Goal: Transaction & Acquisition: Obtain resource

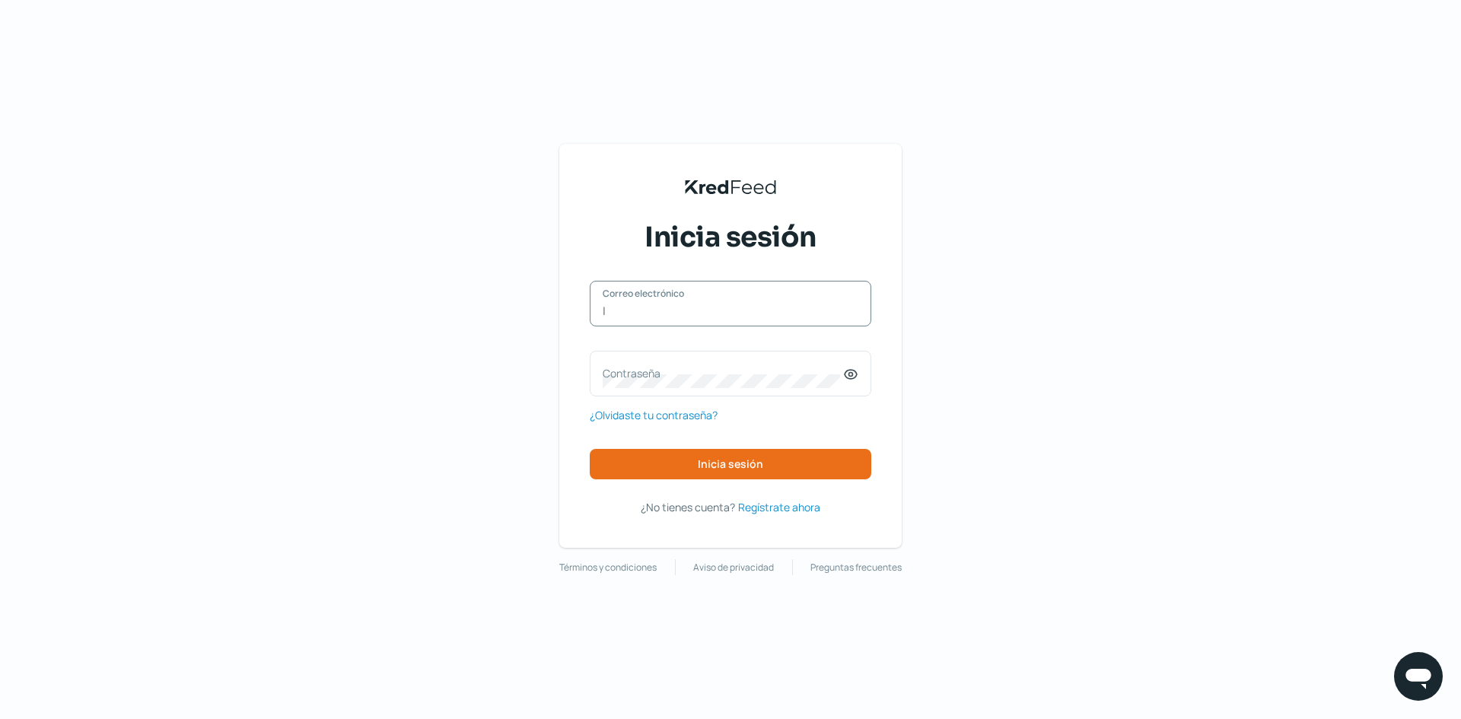
type input "[PERSON_NAME][EMAIL_ADDRESS][DOMAIN_NAME]"
click at [696, 381] on label "Contraseña" at bounding box center [723, 373] width 240 height 14
click at [699, 466] on span "Inicia sesión" at bounding box center [730, 464] width 65 height 11
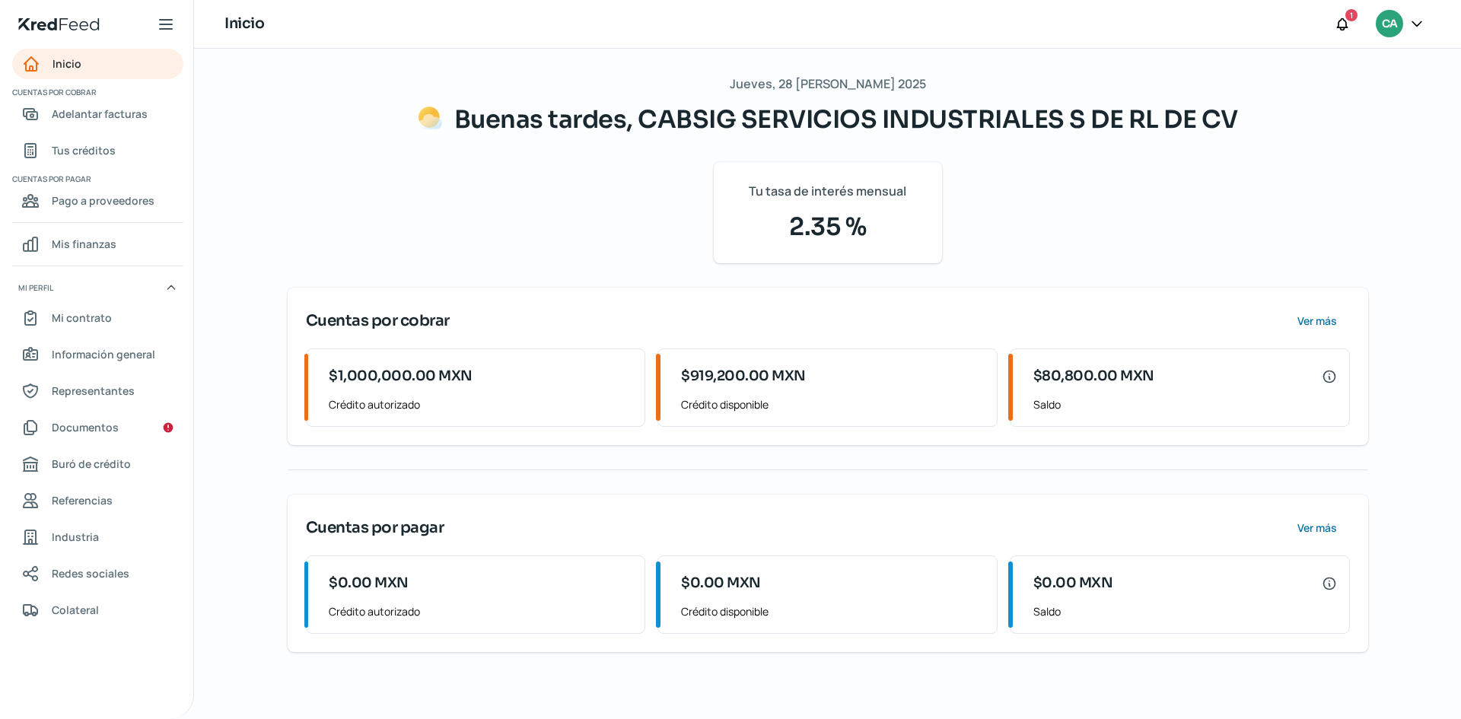
click at [769, 583] on div "Jueves, 28 [PERSON_NAME] 2025 Buenas tardes, CABSIG SERVICIOS INDUSTRIALES S DE…" at bounding box center [828, 362] width 1081 height 579
click at [104, 155] on span "Tus créditos" at bounding box center [84, 150] width 64 height 19
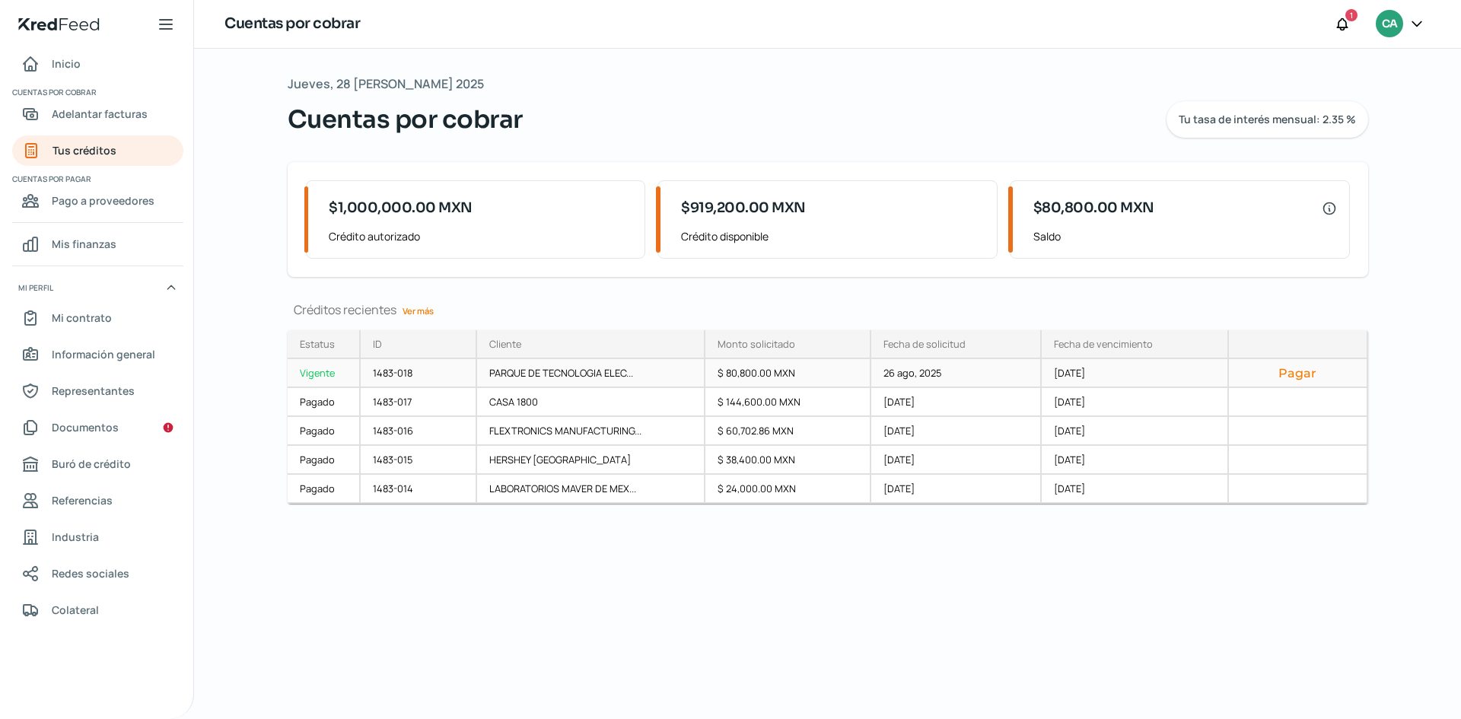
click at [573, 376] on div "PARQUE DE TECNOLOGIA ELEC..." at bounding box center [591, 373] width 228 height 29
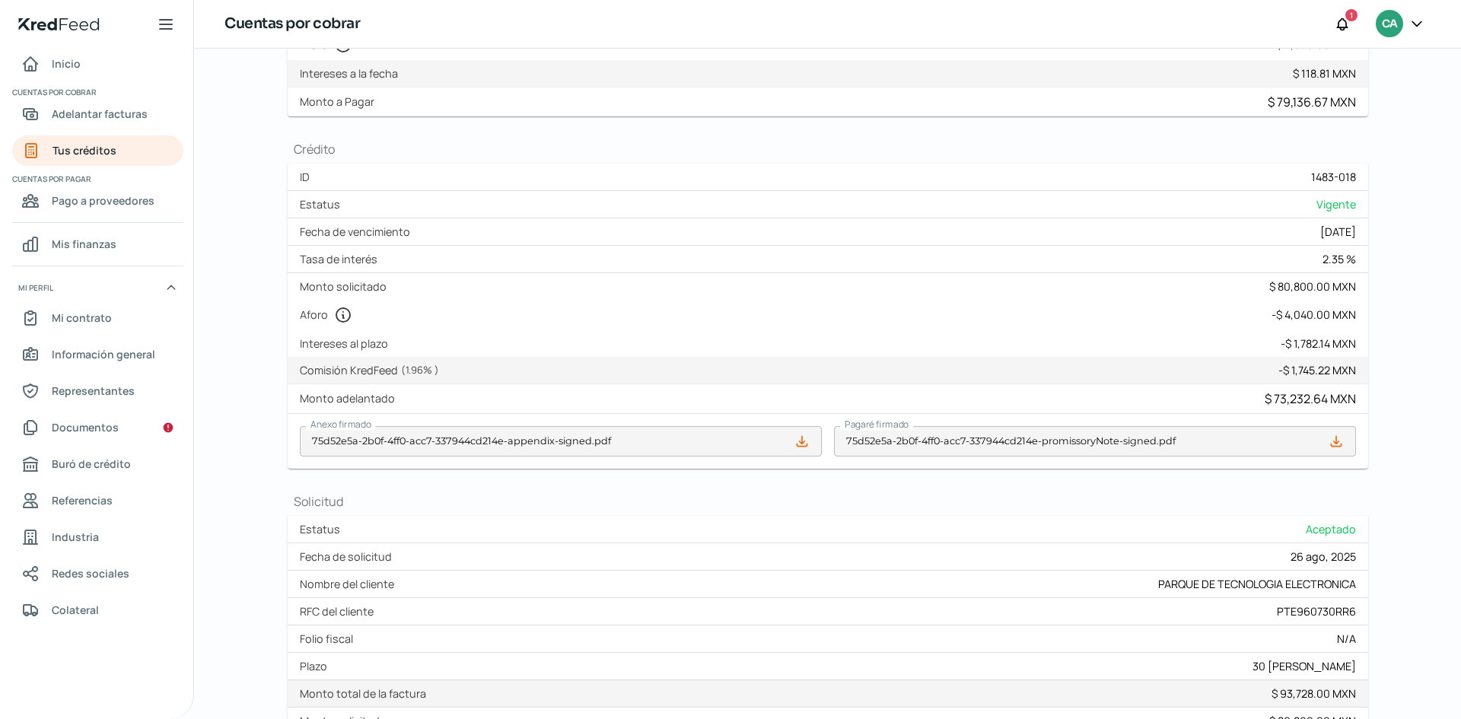
scroll to position [398, 0]
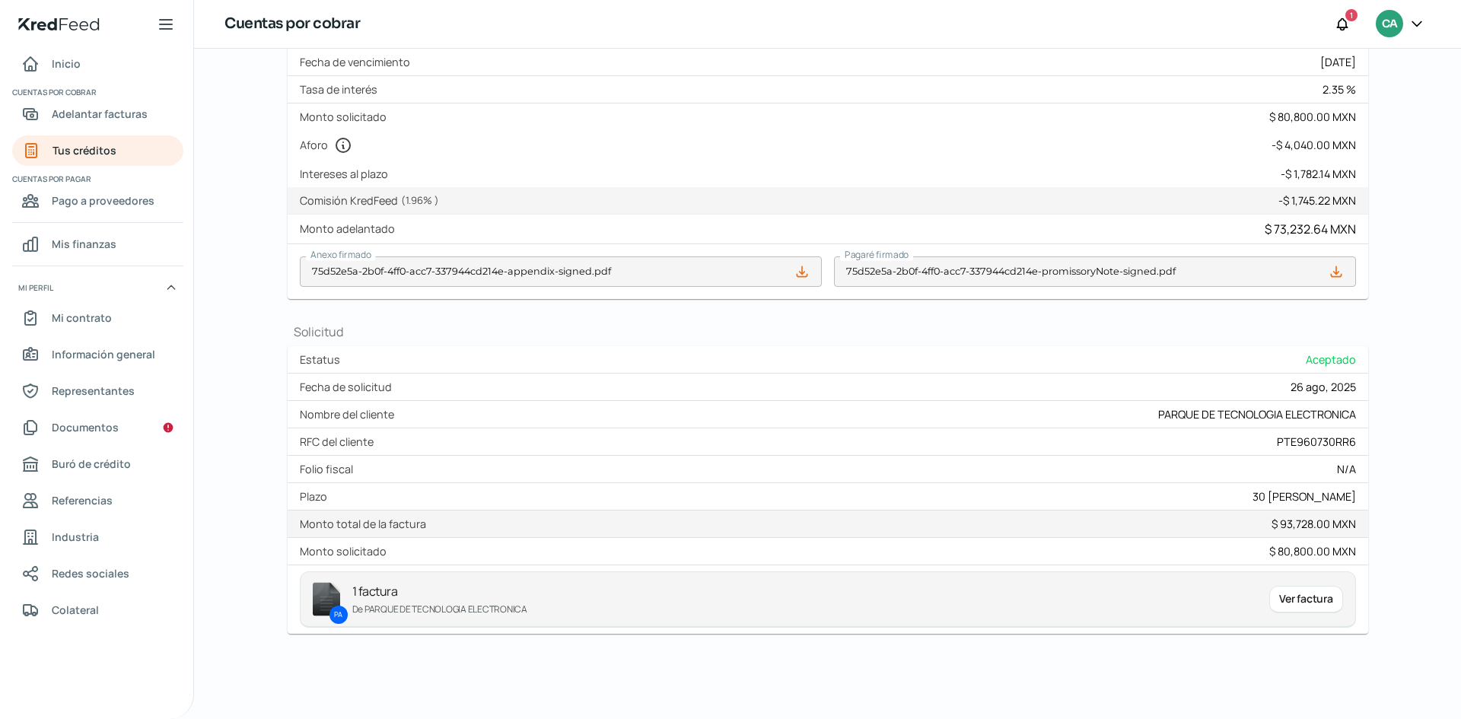
click at [1312, 593] on div "Ver factura" at bounding box center [1305, 599] width 73 height 27
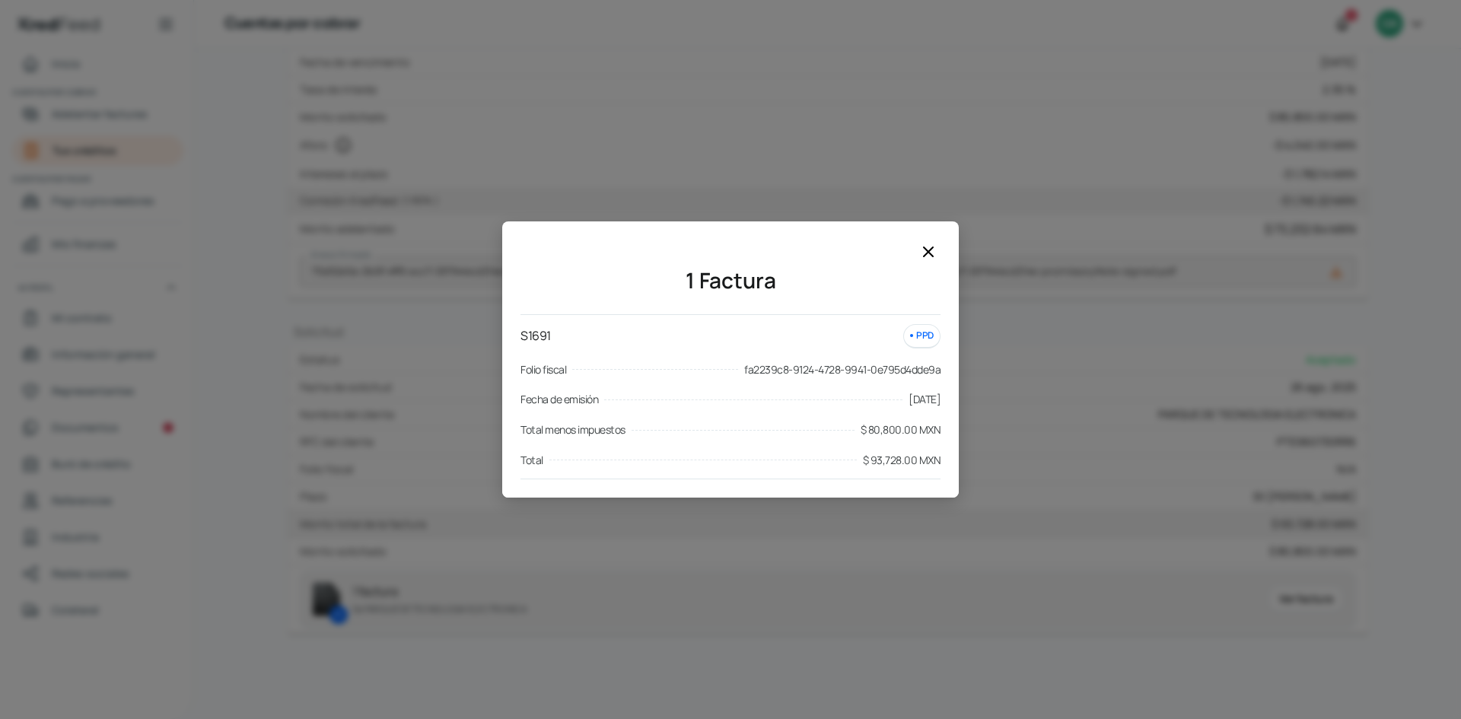
drag, startPoint x: 1081, startPoint y: 588, endPoint x: 1100, endPoint y: 578, distance: 21.1
click at [1100, 578] on div "1 Factura S1691 PPD Folio fiscal fa2239c8-9124-4728-9941-0e795d4dde9a Fecha de …" at bounding box center [730, 359] width 1461 height 719
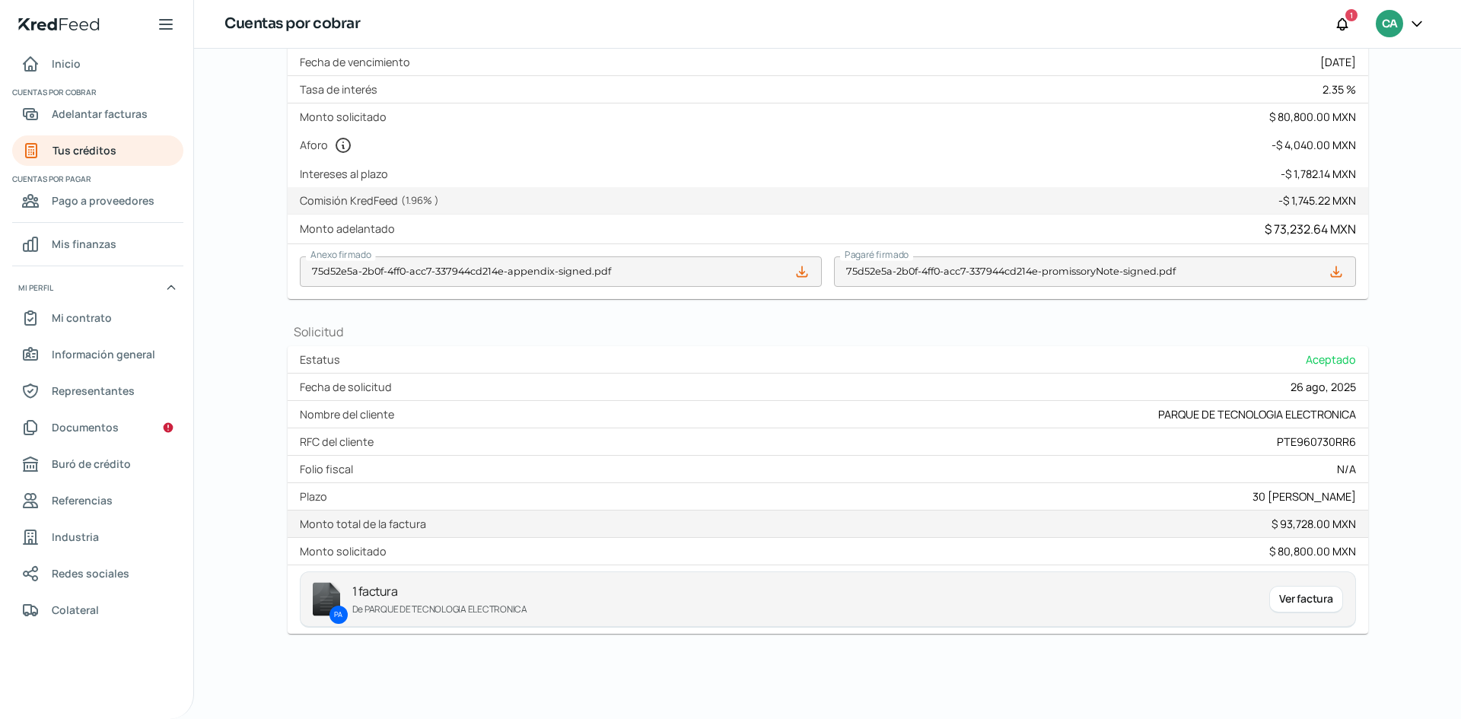
click at [1282, 593] on div "Ver factura" at bounding box center [1305, 599] width 73 height 27
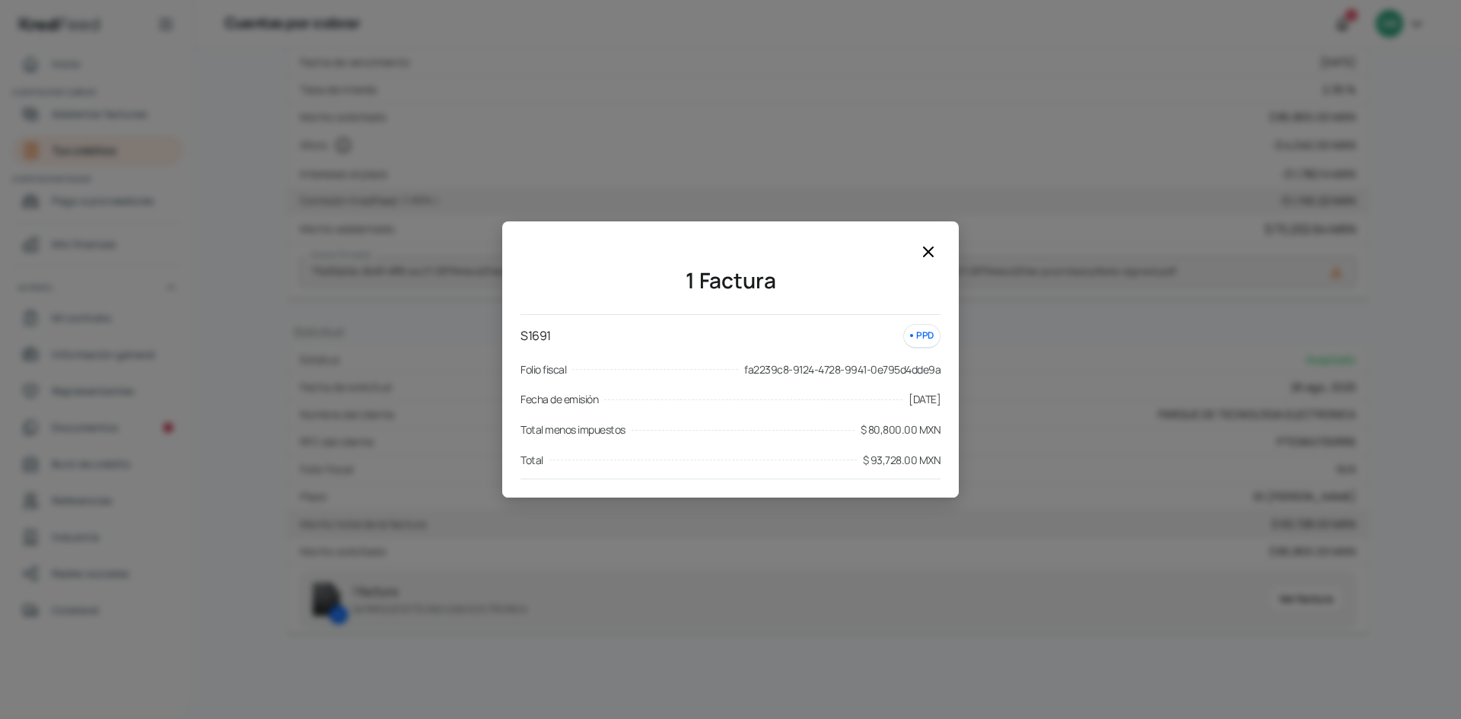
click at [935, 250] on icon at bounding box center [928, 252] width 18 height 18
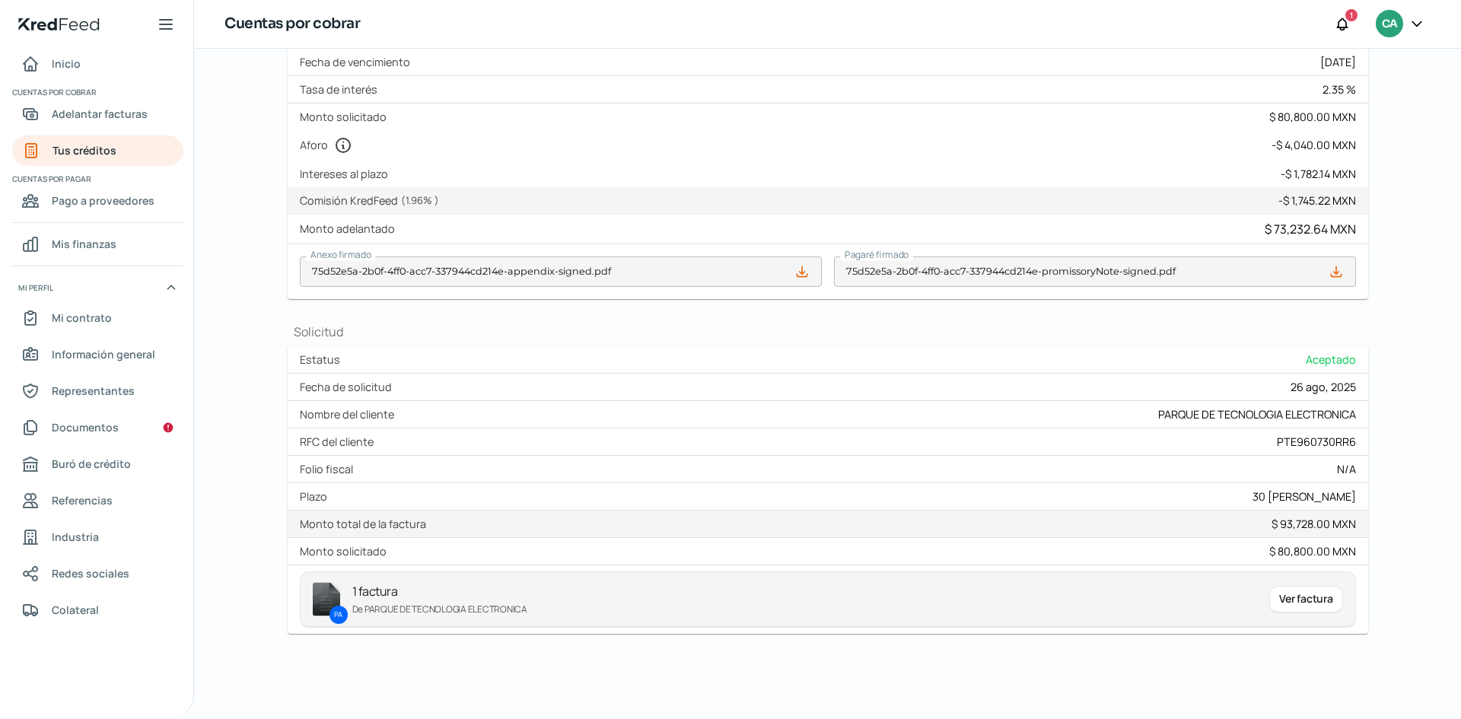
click at [1287, 591] on div "Ver factura" at bounding box center [1305, 599] width 73 height 27
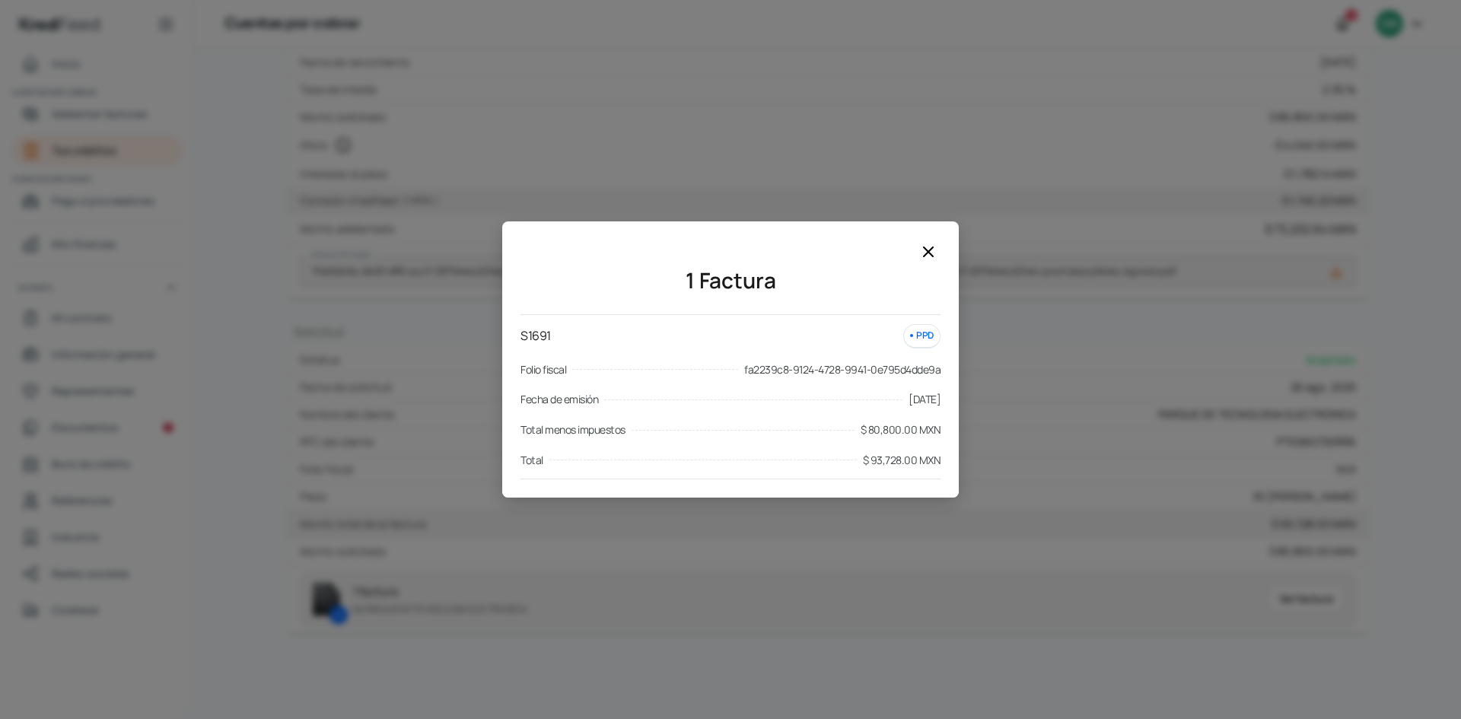
click at [1153, 568] on div "1 Factura S1691 PPD Folio fiscal fa2239c8-9124-4728-9941-0e795d4dde9a Fecha de …" at bounding box center [730, 359] width 1461 height 719
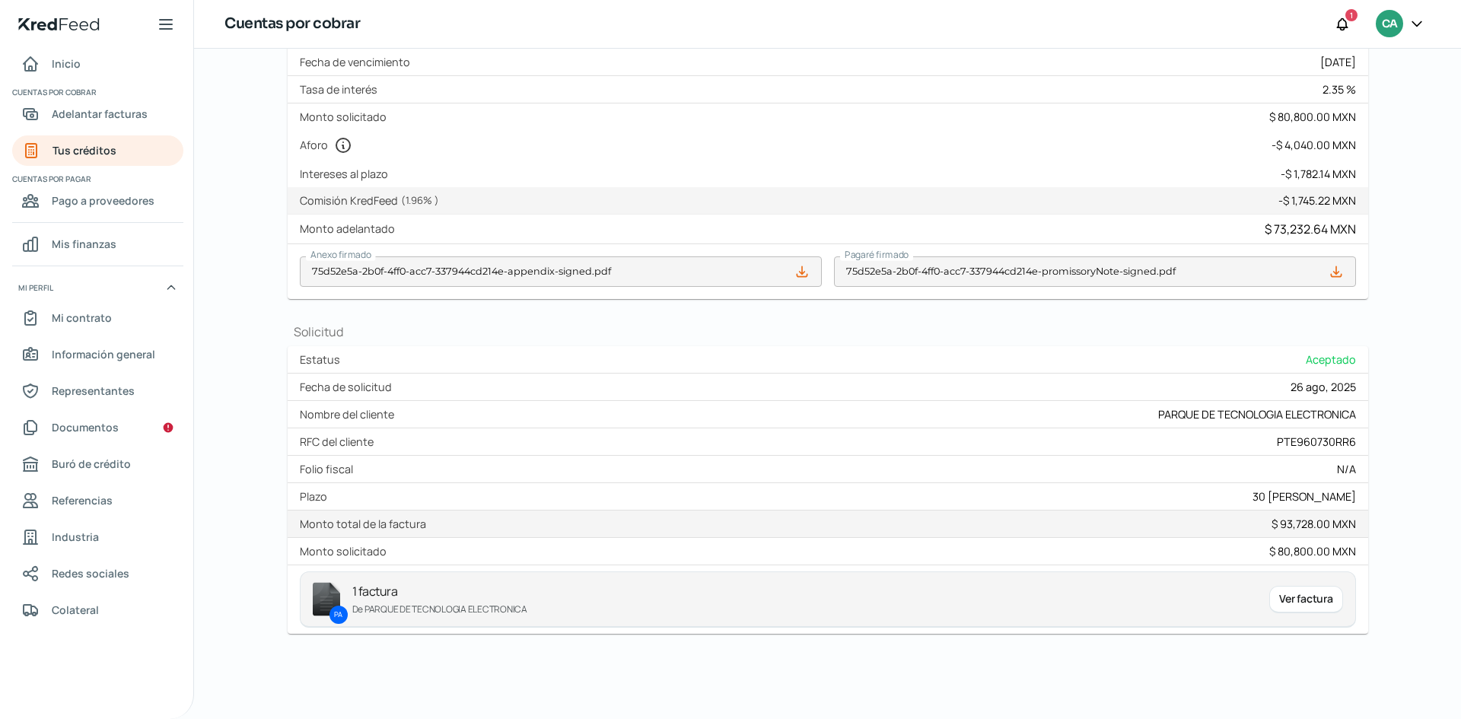
click at [1292, 600] on div "Ver factura" at bounding box center [1305, 599] width 73 height 27
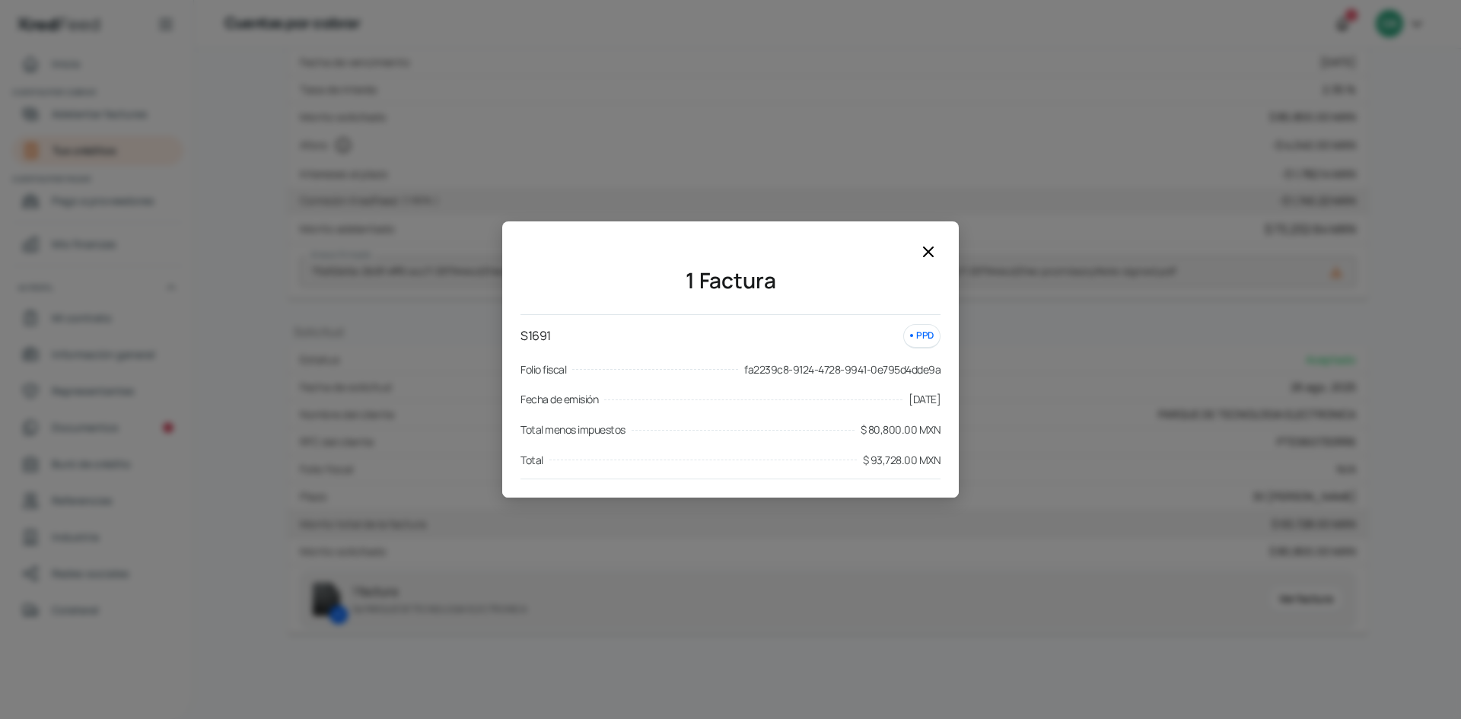
click at [927, 247] on icon at bounding box center [928, 252] width 18 height 18
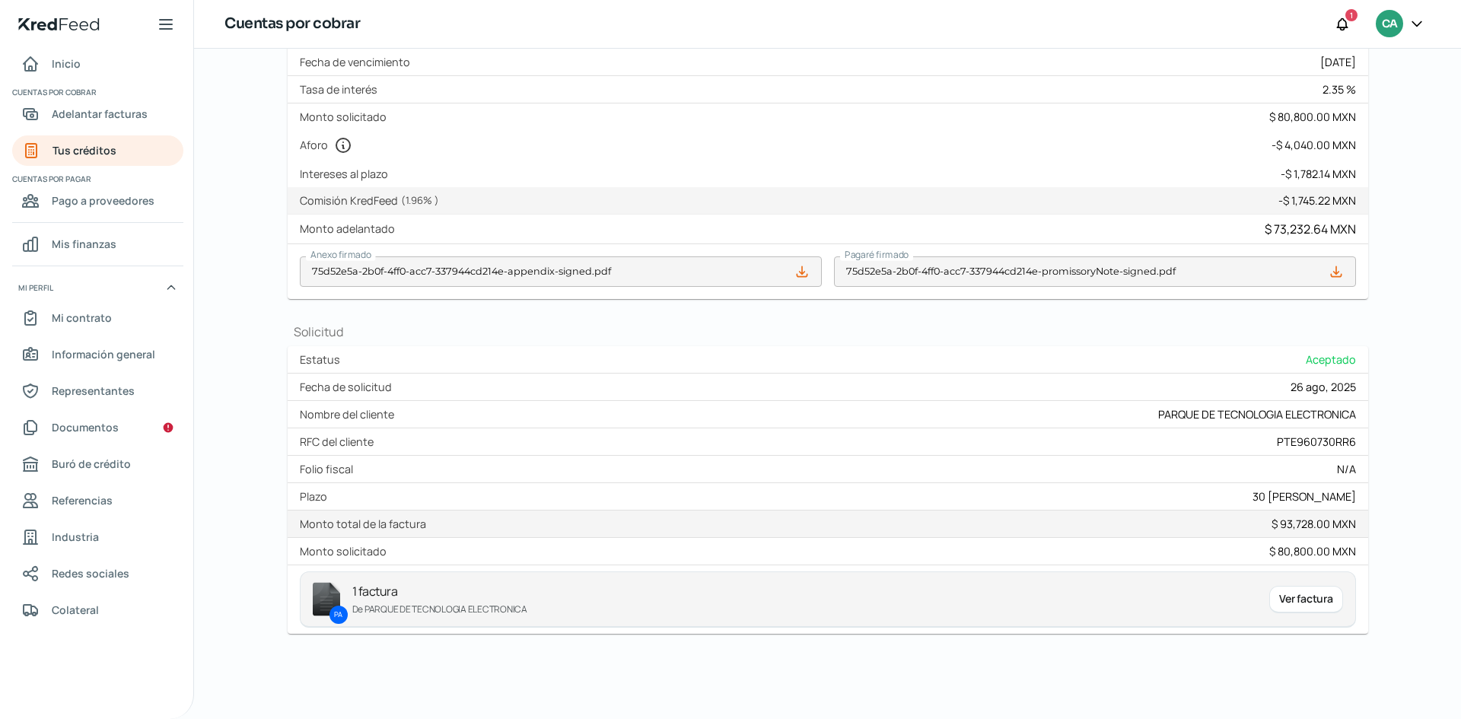
scroll to position [0, 0]
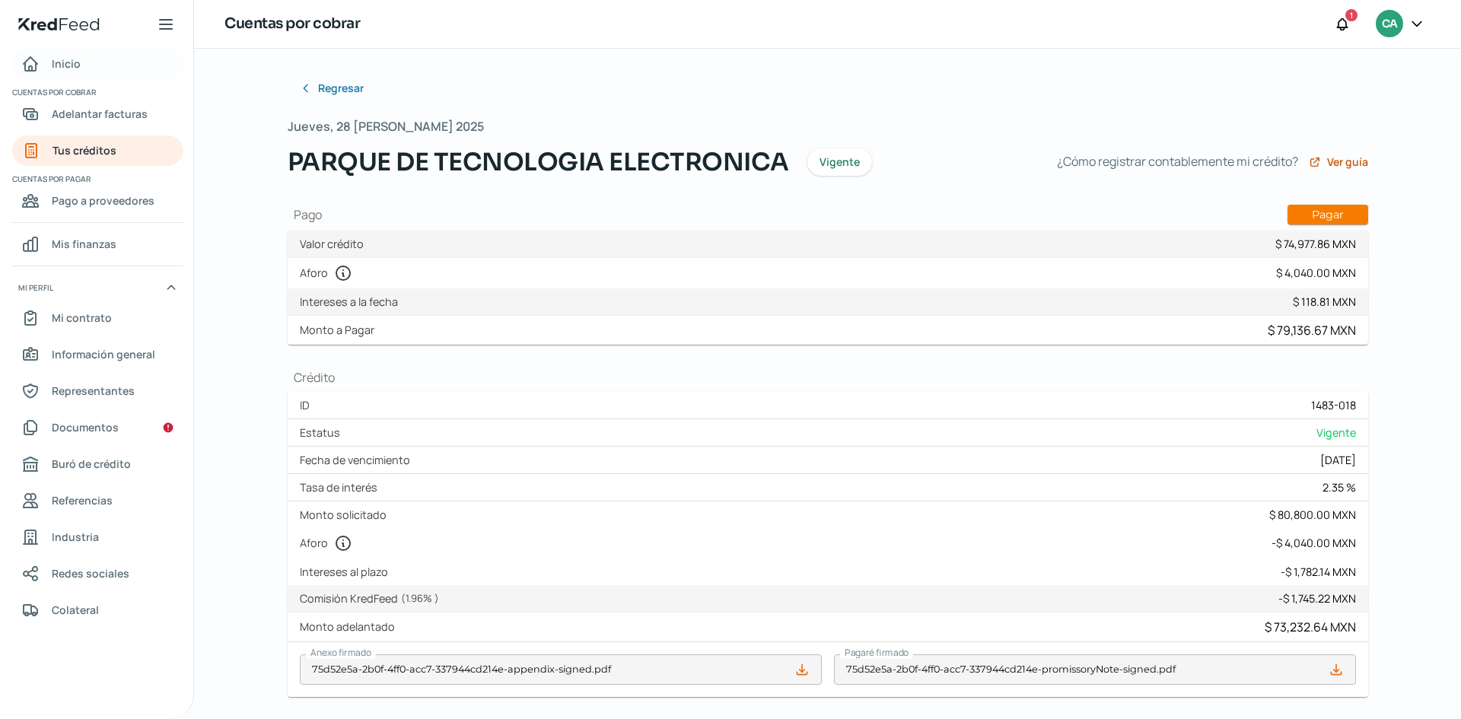
click at [100, 52] on link "Inicio" at bounding box center [97, 64] width 171 height 30
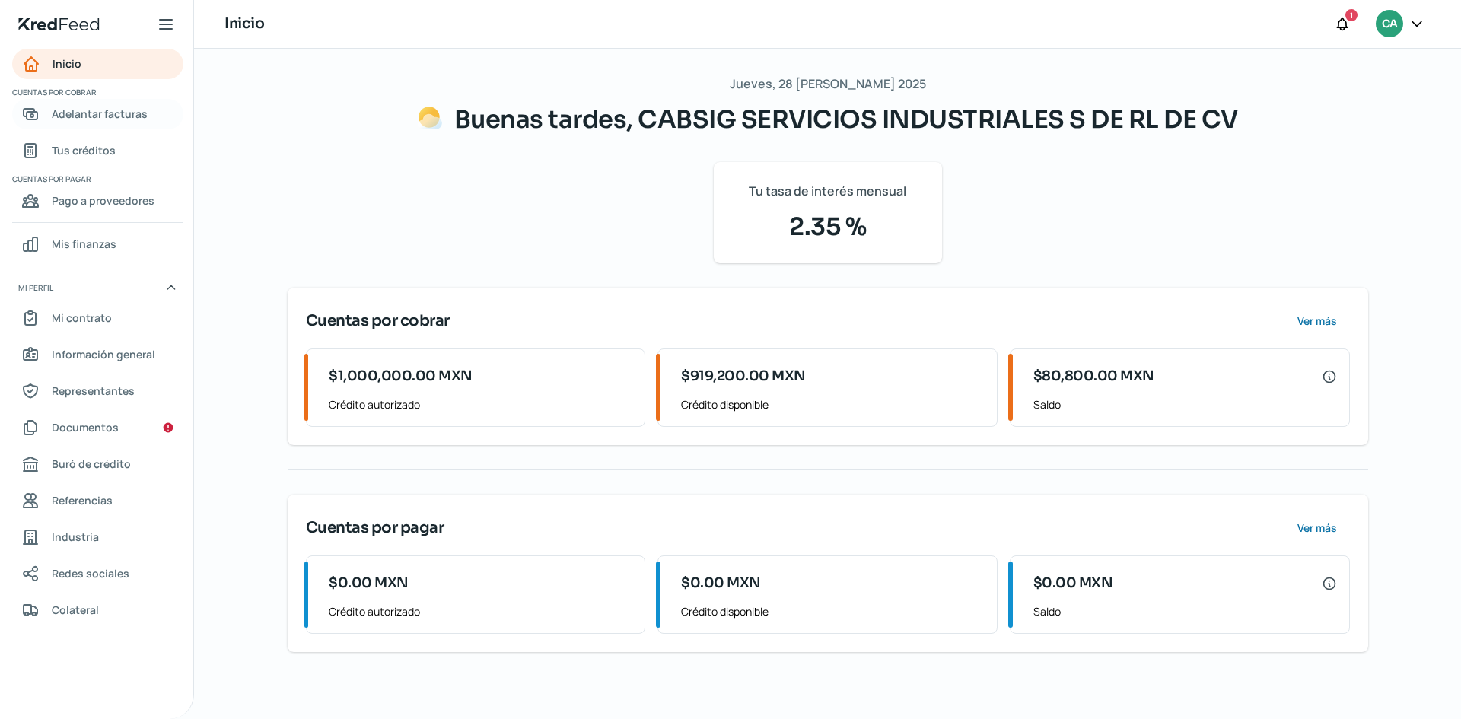
click at [127, 112] on span "Adelantar facturas" at bounding box center [100, 113] width 96 height 19
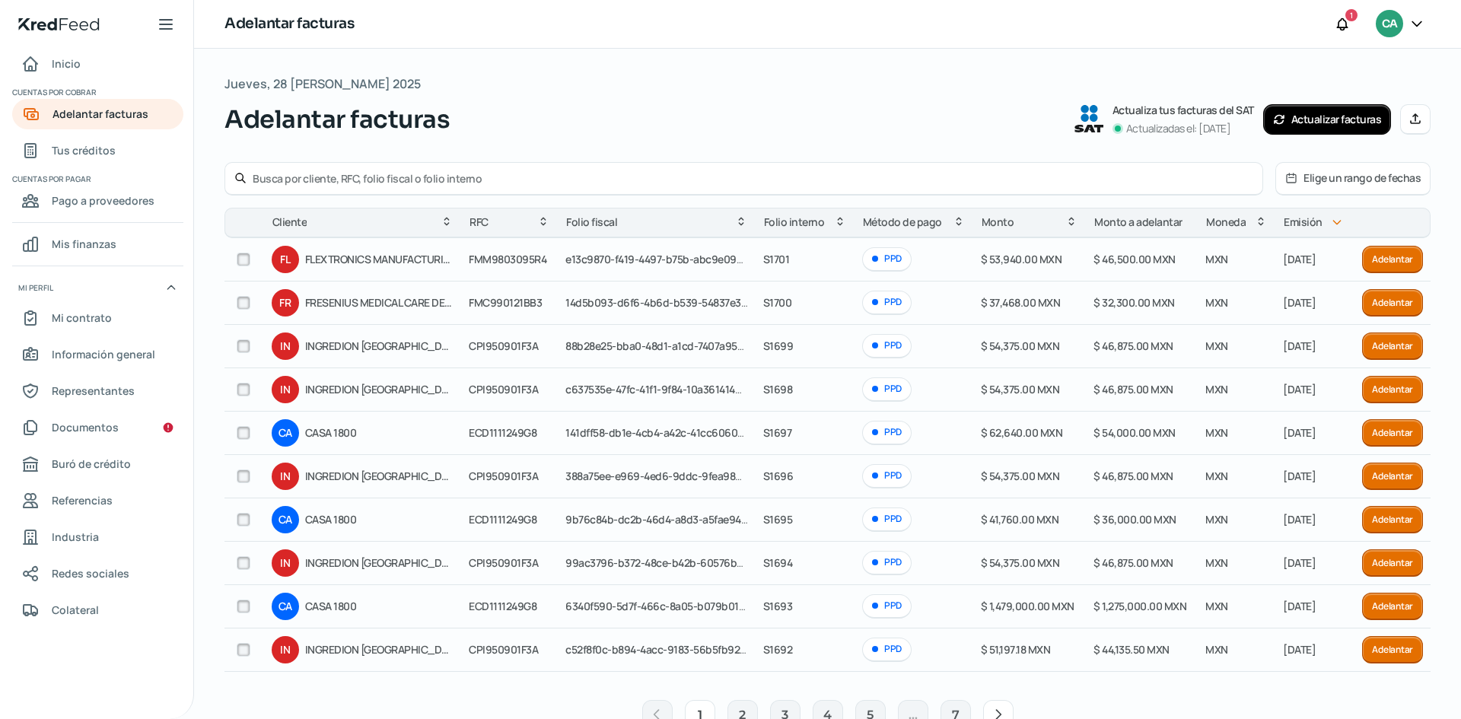
click at [247, 648] on input "checkbox" at bounding box center [244, 650] width 14 height 14
checkbox input "true"
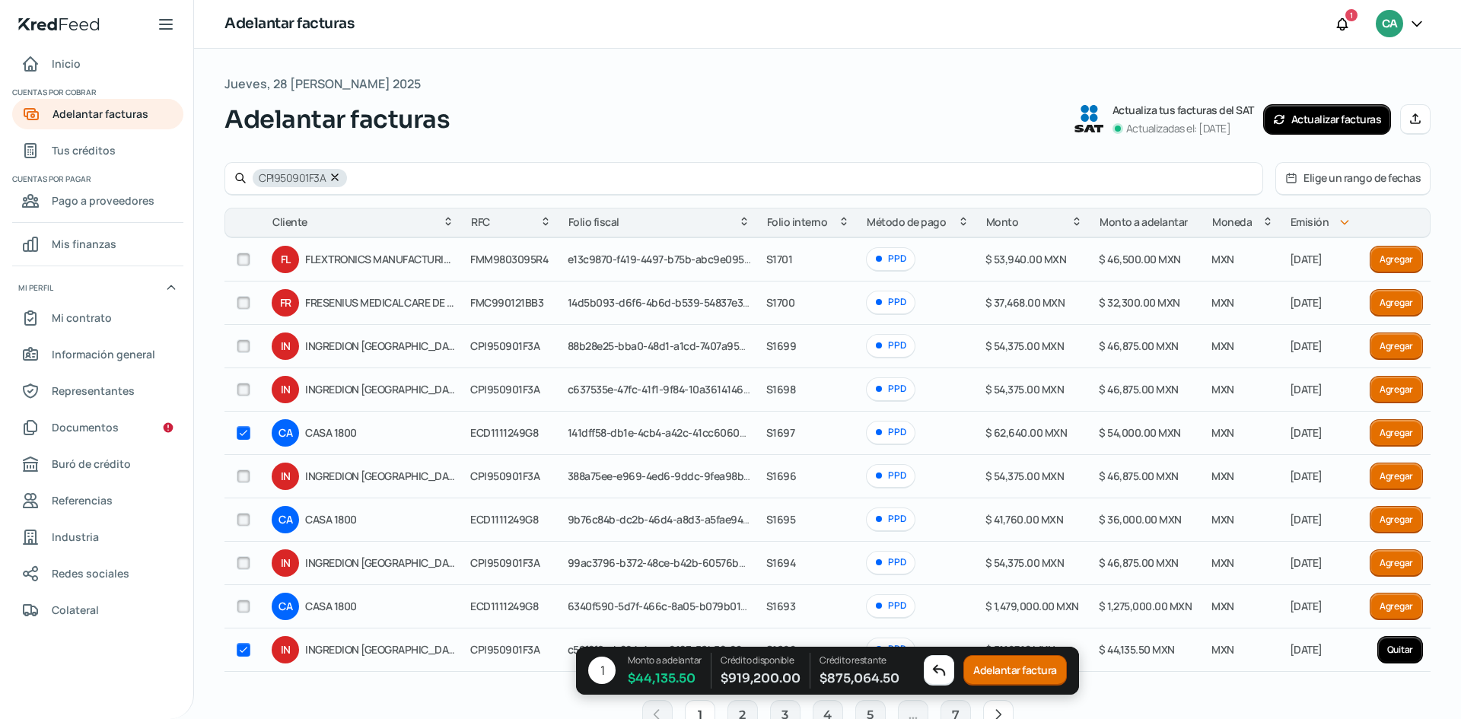
checkbox input "true"
checkbox input "false"
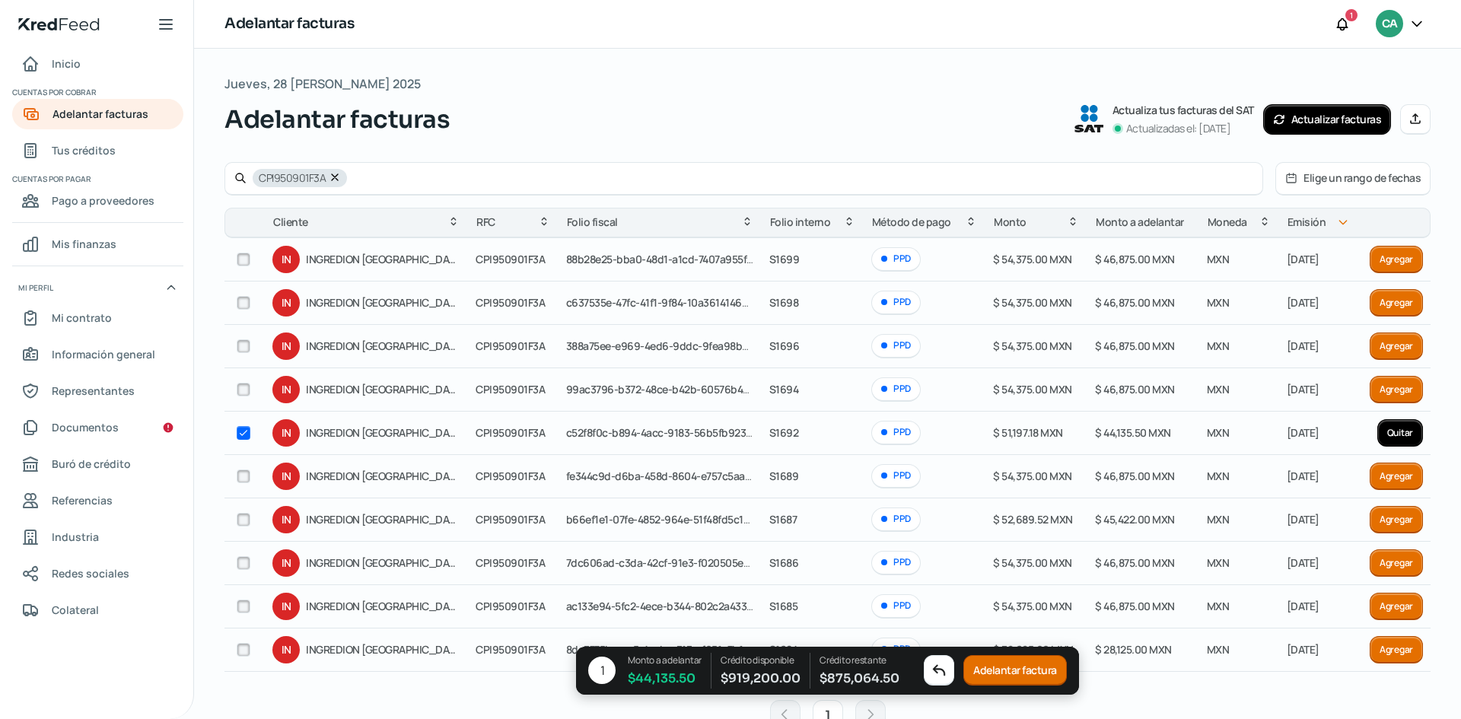
click at [1019, 669] on button "Adelantar factura" at bounding box center [1015, 671] width 104 height 30
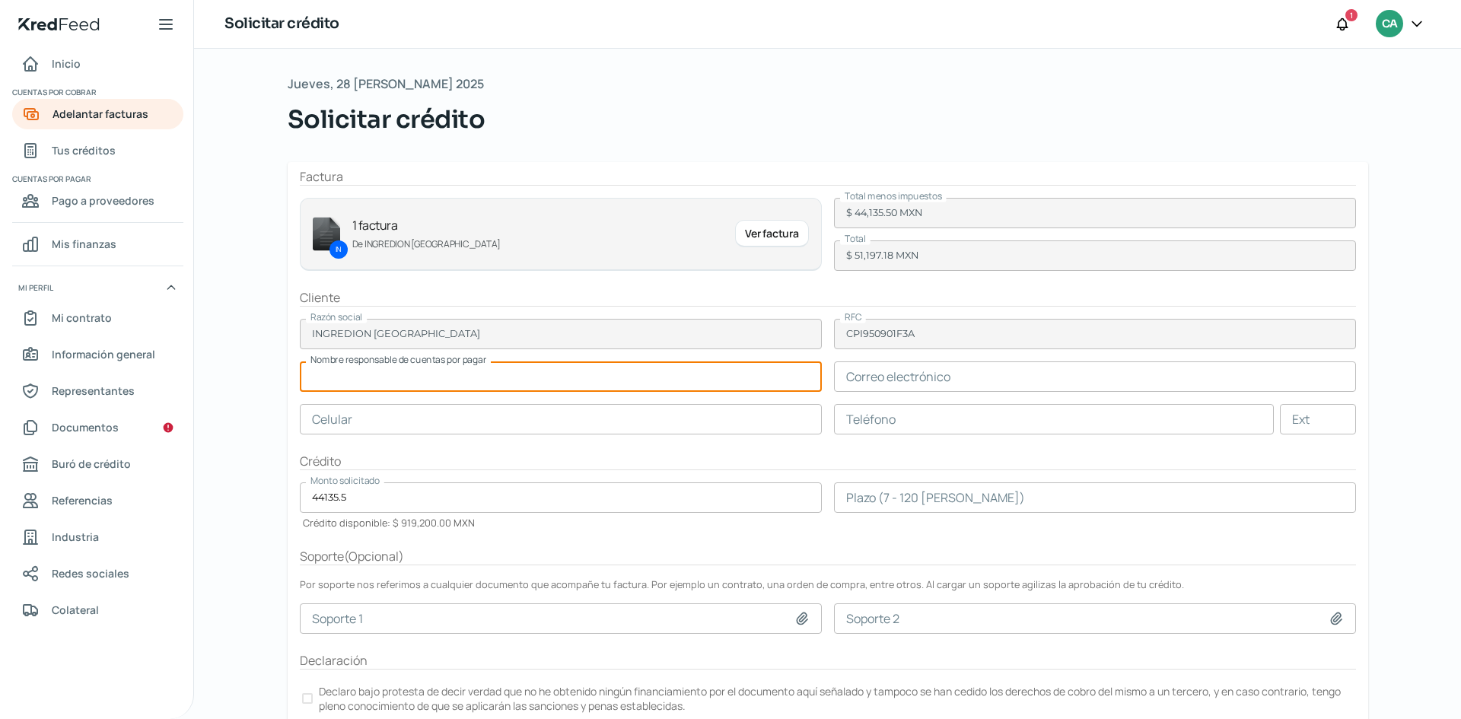
click at [549, 378] on input "text" at bounding box center [561, 377] width 522 height 30
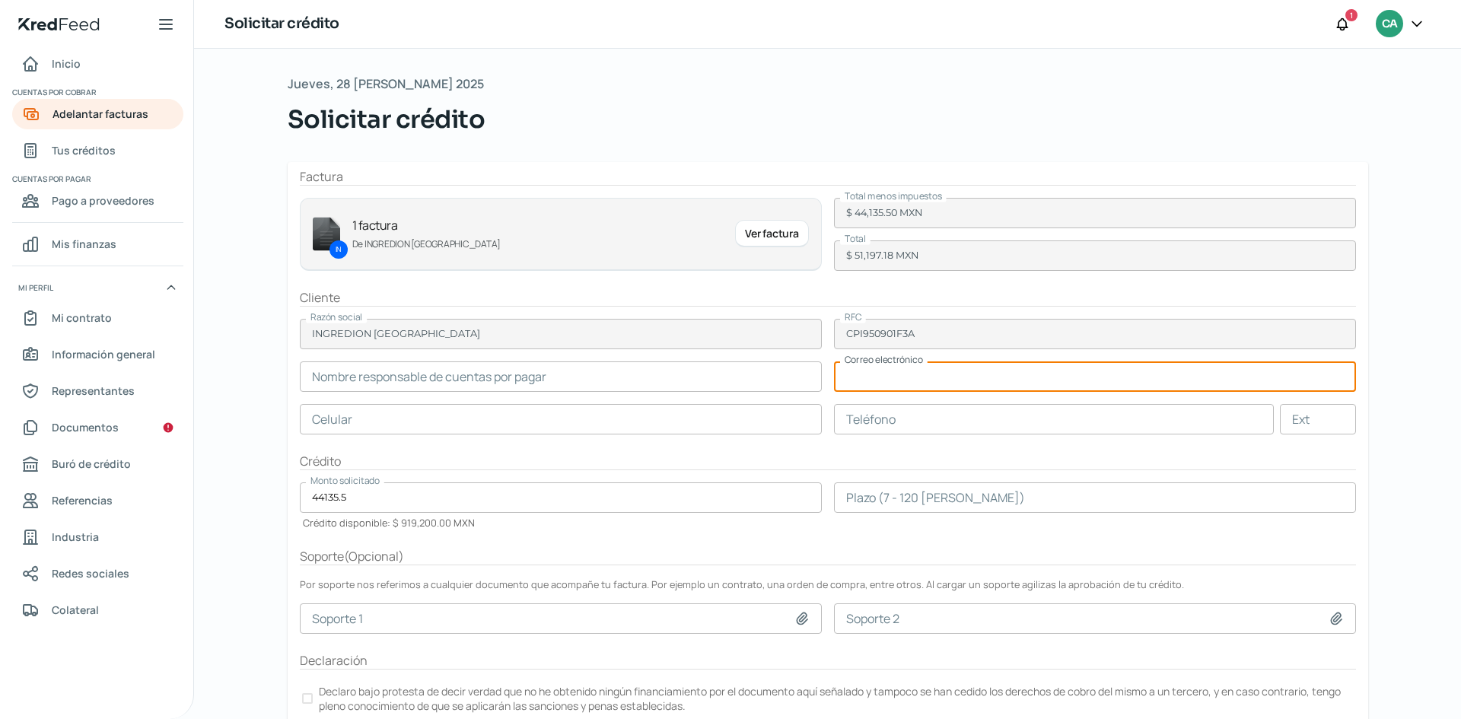
paste input "[PERSON_NAME][EMAIL_ADDRESS][PERSON_NAME][DOMAIN_NAME]"
type input "[PERSON_NAME][EMAIL_ADDRESS][PERSON_NAME][DOMAIN_NAME]"
click at [572, 374] on input "text" at bounding box center [561, 377] width 522 height 30
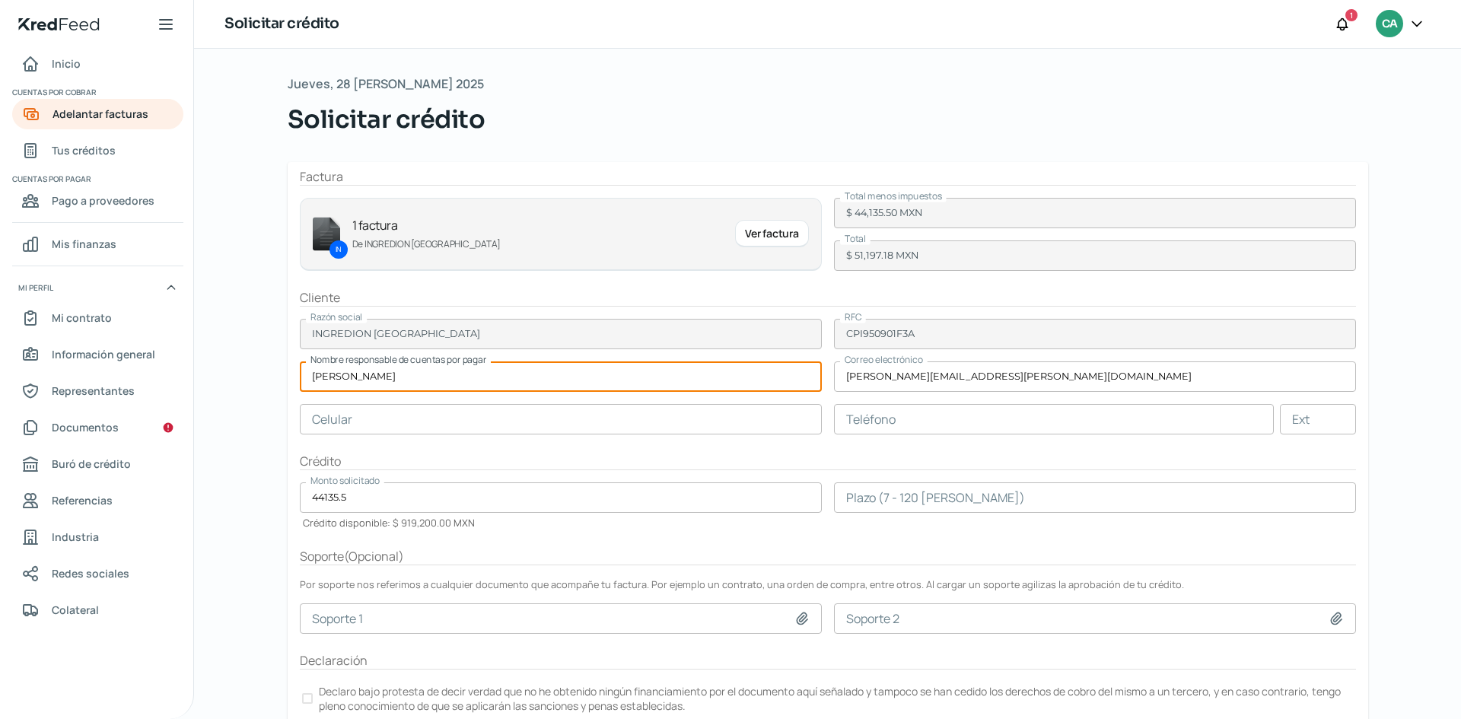
type input "[PERSON_NAME]"
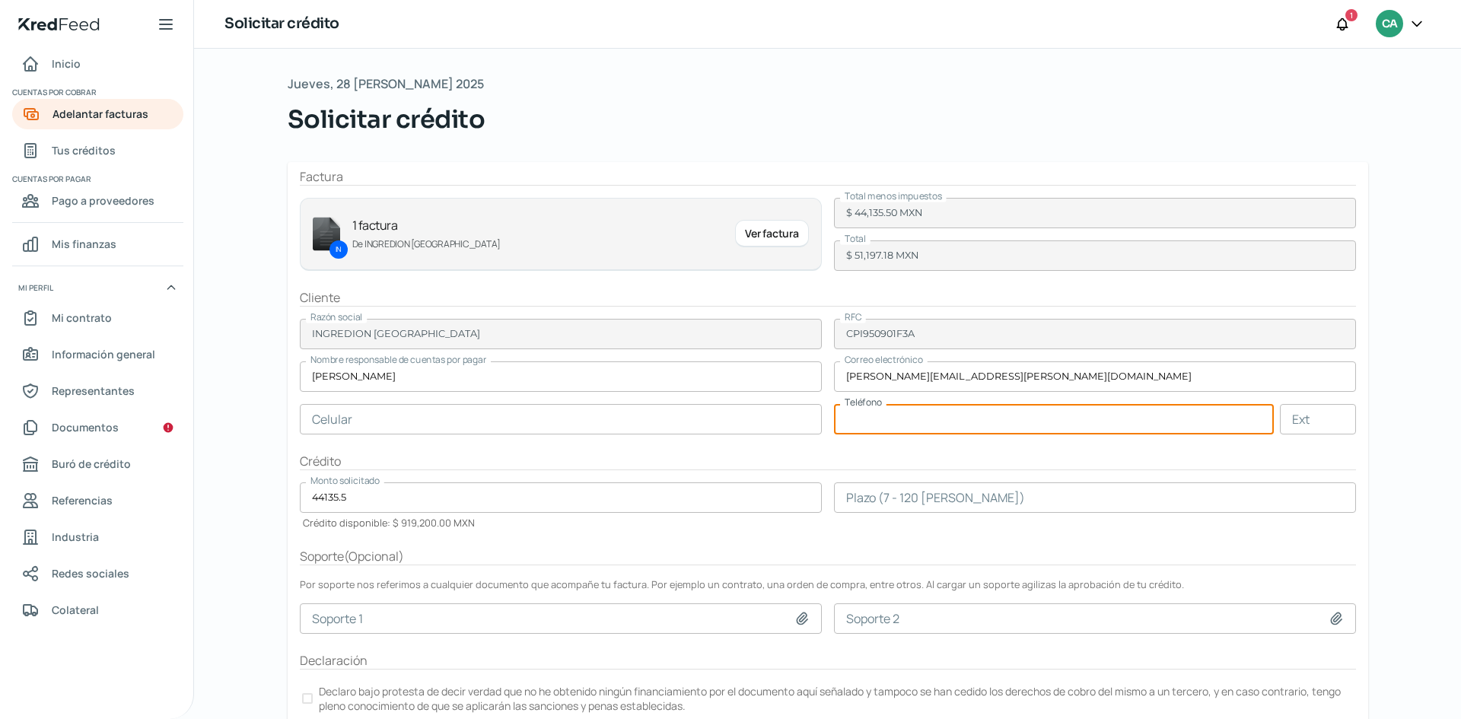
click at [890, 424] on input "text" at bounding box center [1054, 419] width 440 height 30
type input "33 - 3884 - 9000"
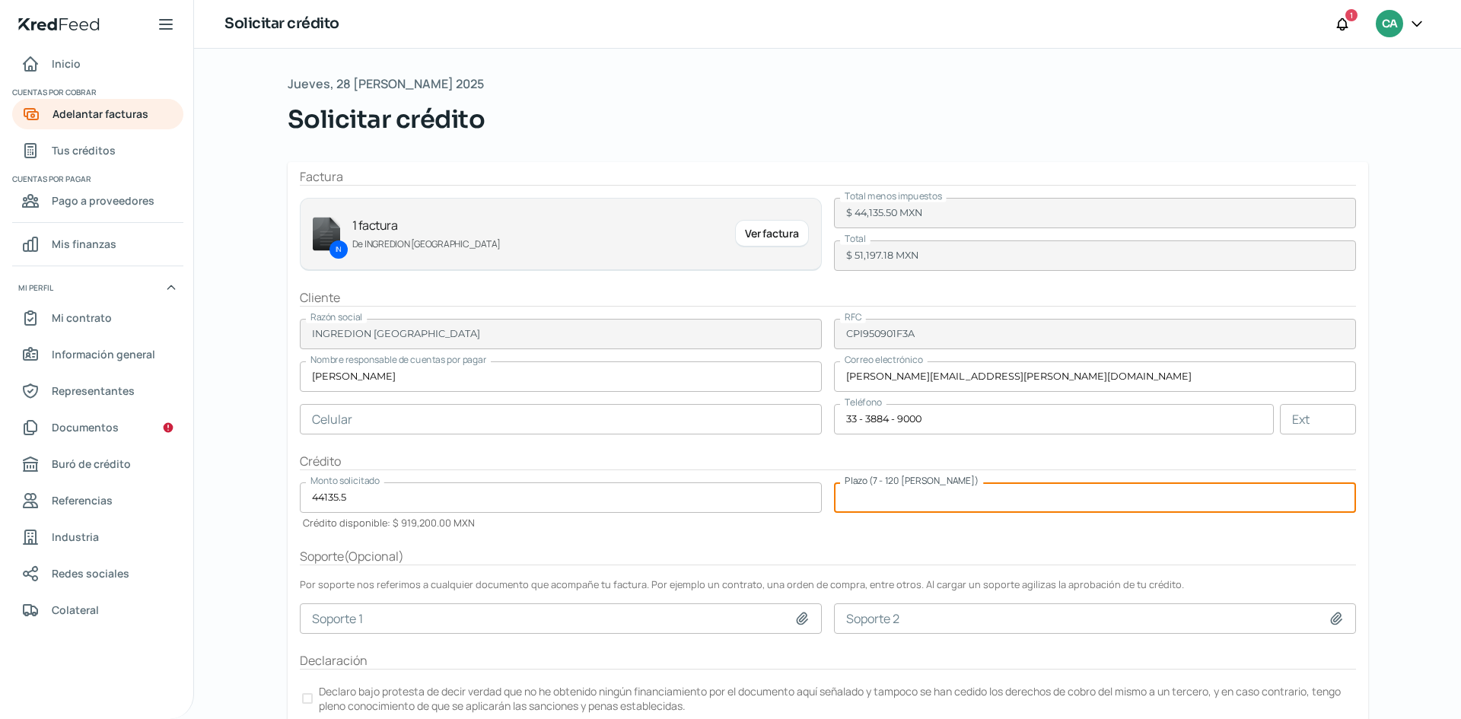
click at [1338, 503] on input "number" at bounding box center [1095, 498] width 522 height 30
type input "30"
click at [944, 532] on form "Factura IN 1 factura De INGREDION [GEOGRAPHIC_DATA] Ver factura Total menos imp…" at bounding box center [828, 454] width 1081 height 585
click at [913, 497] on input "30" at bounding box center [1095, 498] width 522 height 30
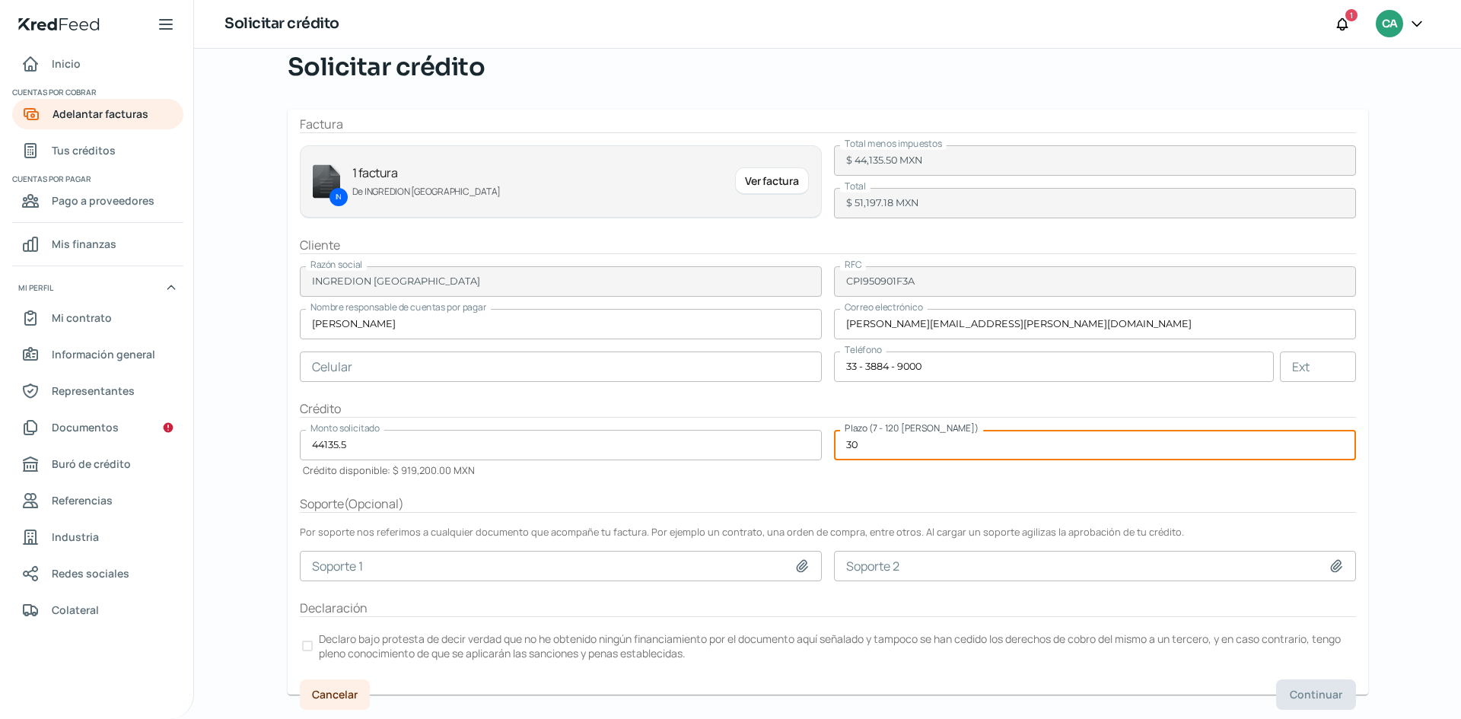
click at [302, 647] on div at bounding box center [307, 646] width 11 height 11
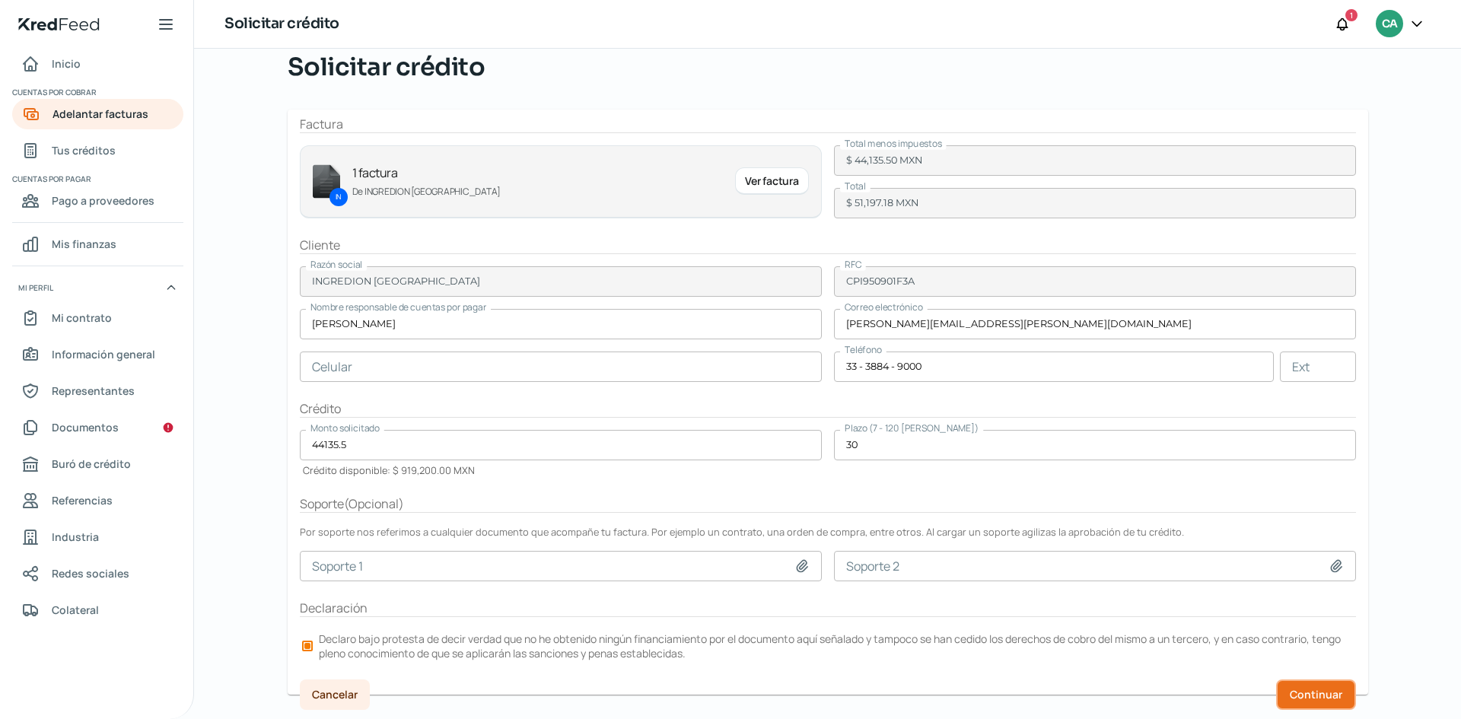
click at [1311, 697] on span "Continuar" at bounding box center [1316, 695] width 53 height 11
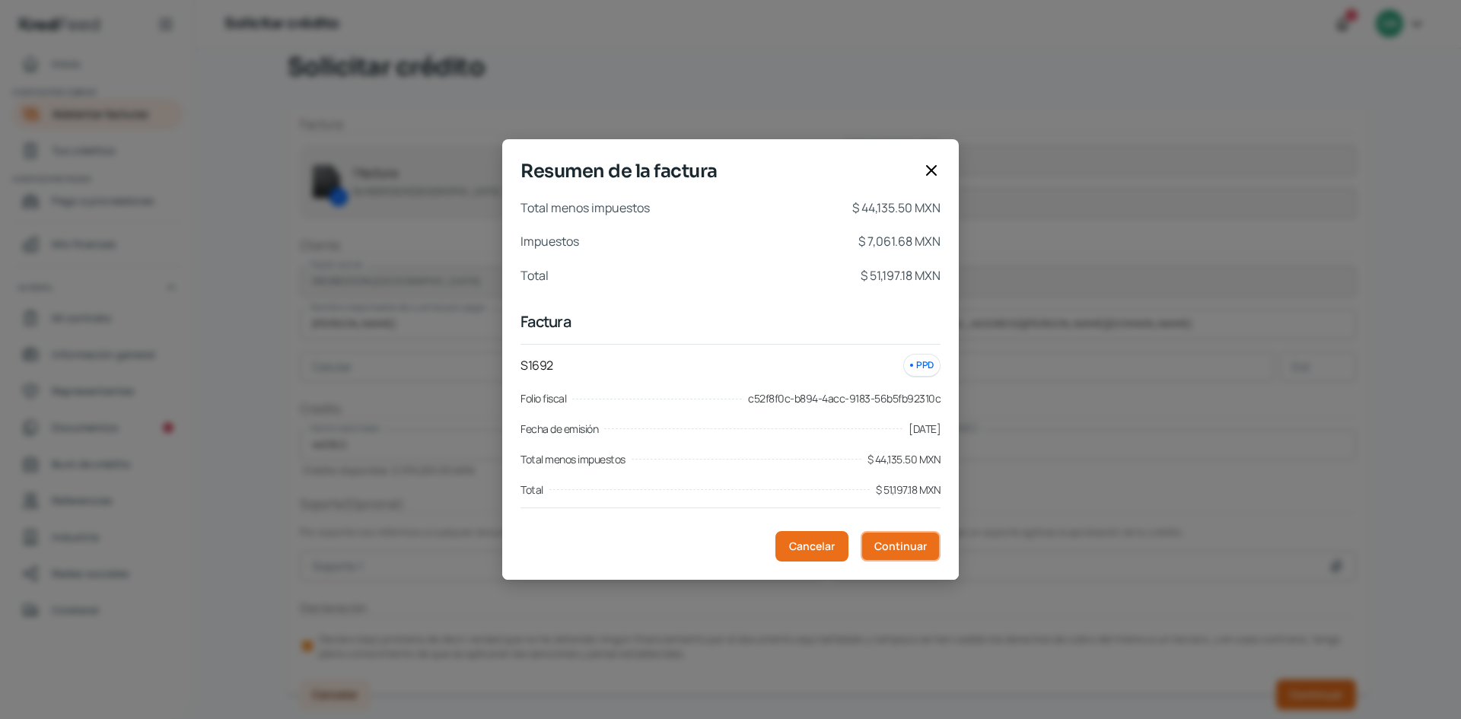
click at [915, 549] on span "Continuar" at bounding box center [900, 546] width 53 height 11
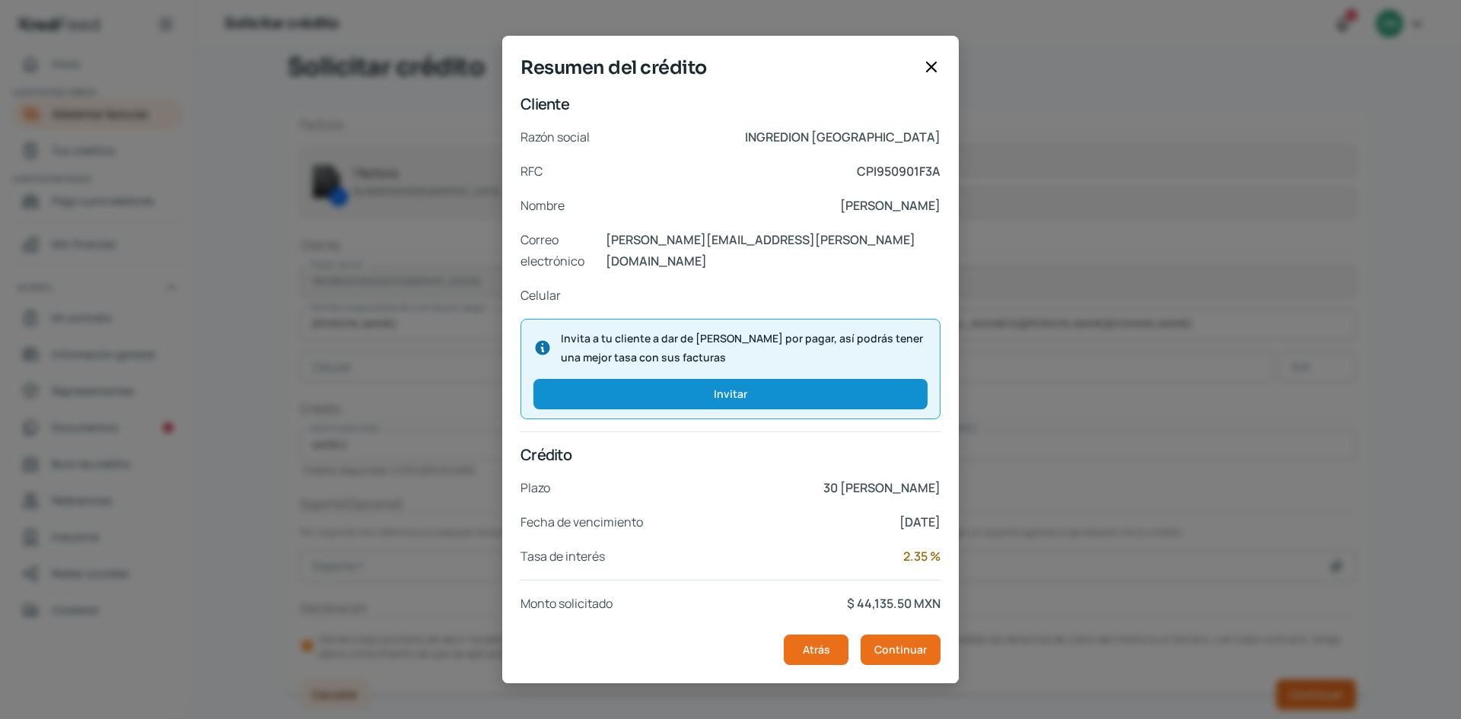
scroll to position [117, 0]
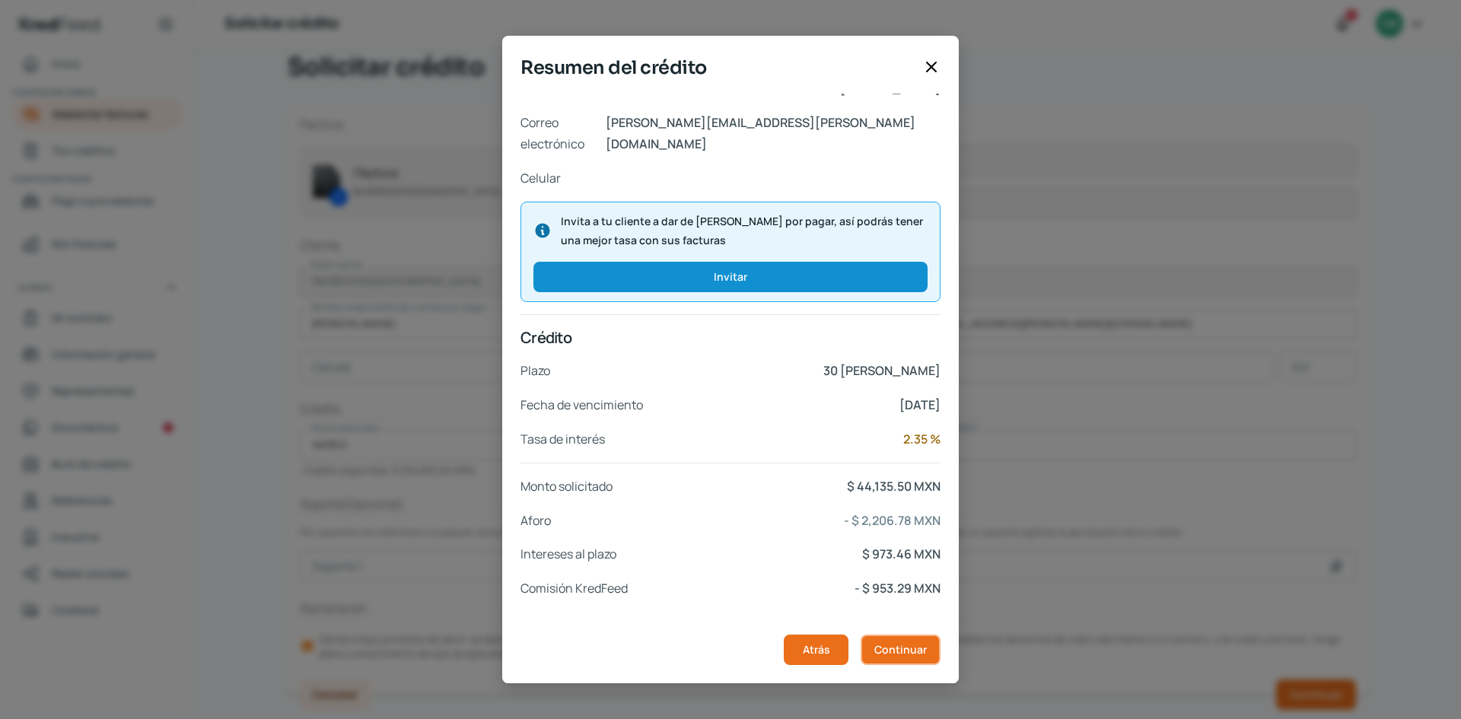
click at [900, 645] on span "Continuar" at bounding box center [900, 650] width 53 height 11
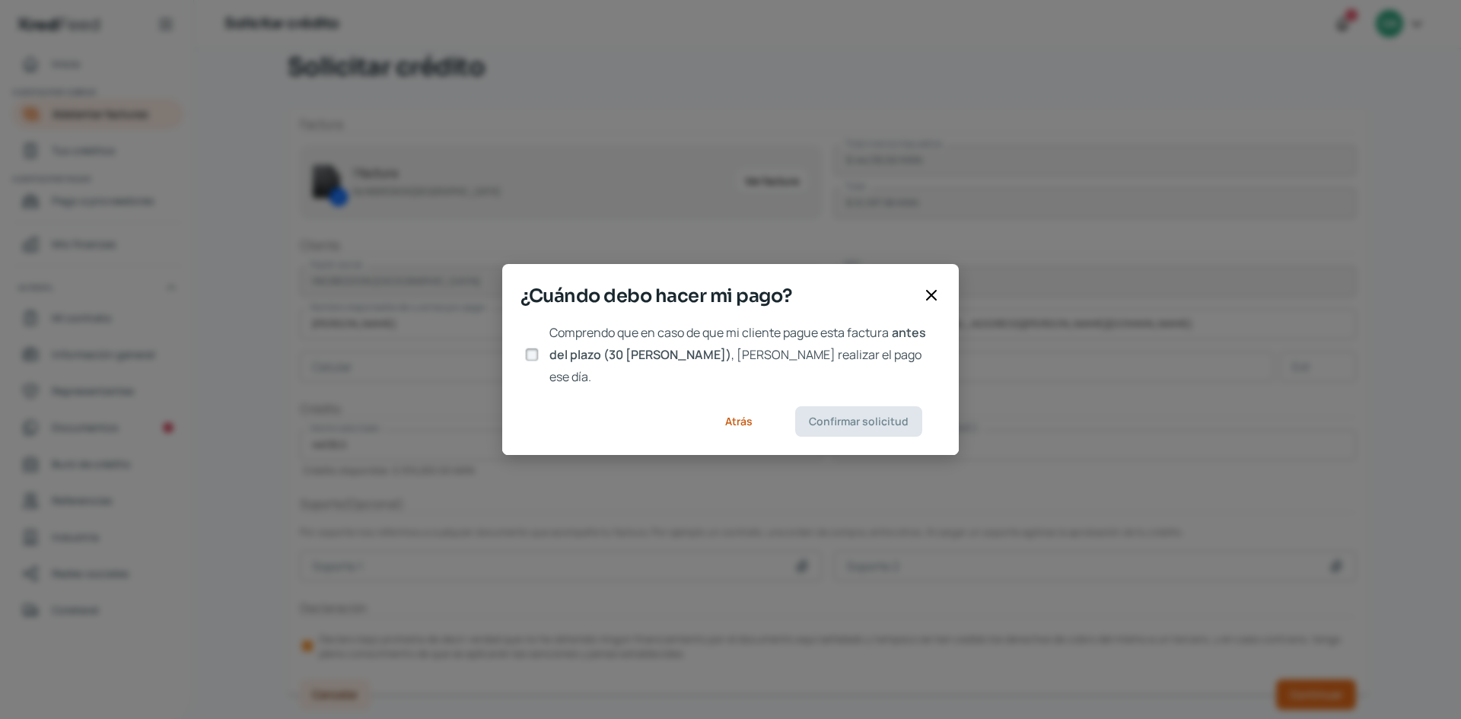
click at [536, 357] on input "Comprendo que en caso de que mi cliente pague esta factura antes del plazo (30 …" at bounding box center [532, 355] width 14 height 14
checkbox input "true"
click at [840, 416] on span "Confirmar solicitud" at bounding box center [859, 421] width 100 height 11
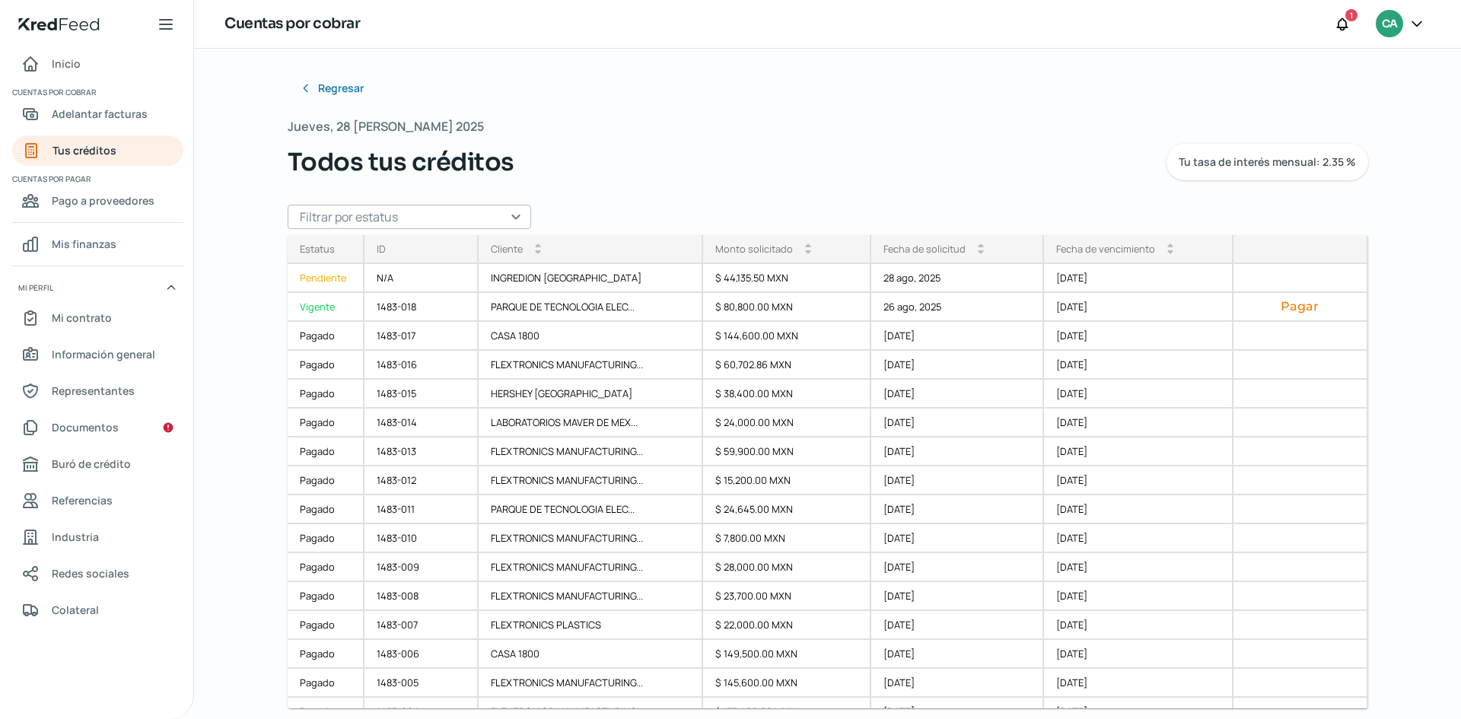
click at [1419, 27] on icon at bounding box center [1416, 23] width 15 height 15
click at [1323, 207] on div "Cerrar sesión" at bounding box center [1317, 205] width 204 height 30
